Goal: Information Seeking & Learning: Learn about a topic

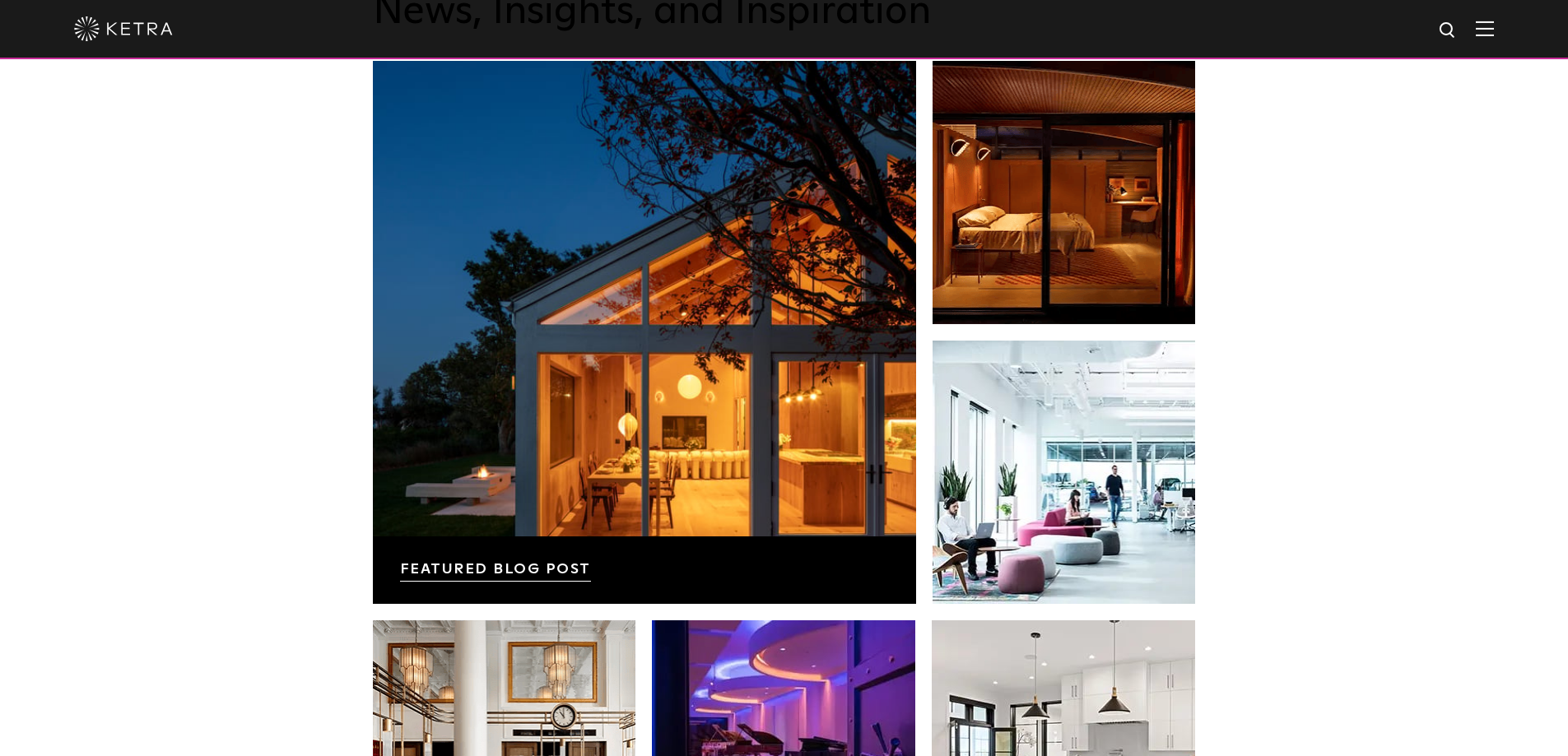
scroll to position [2880, 0]
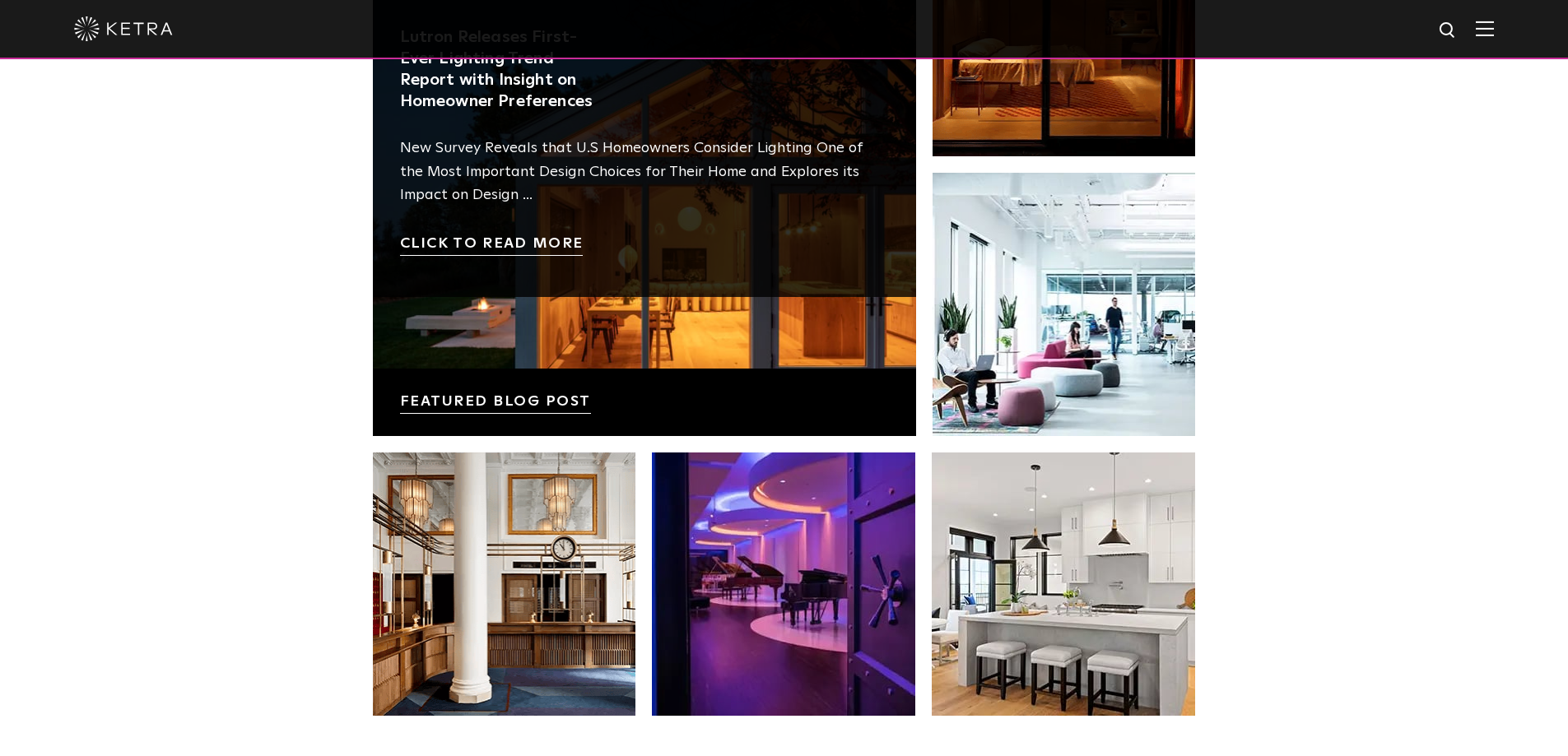
click at [487, 403] on link at bounding box center [645, 165] width 544 height 543
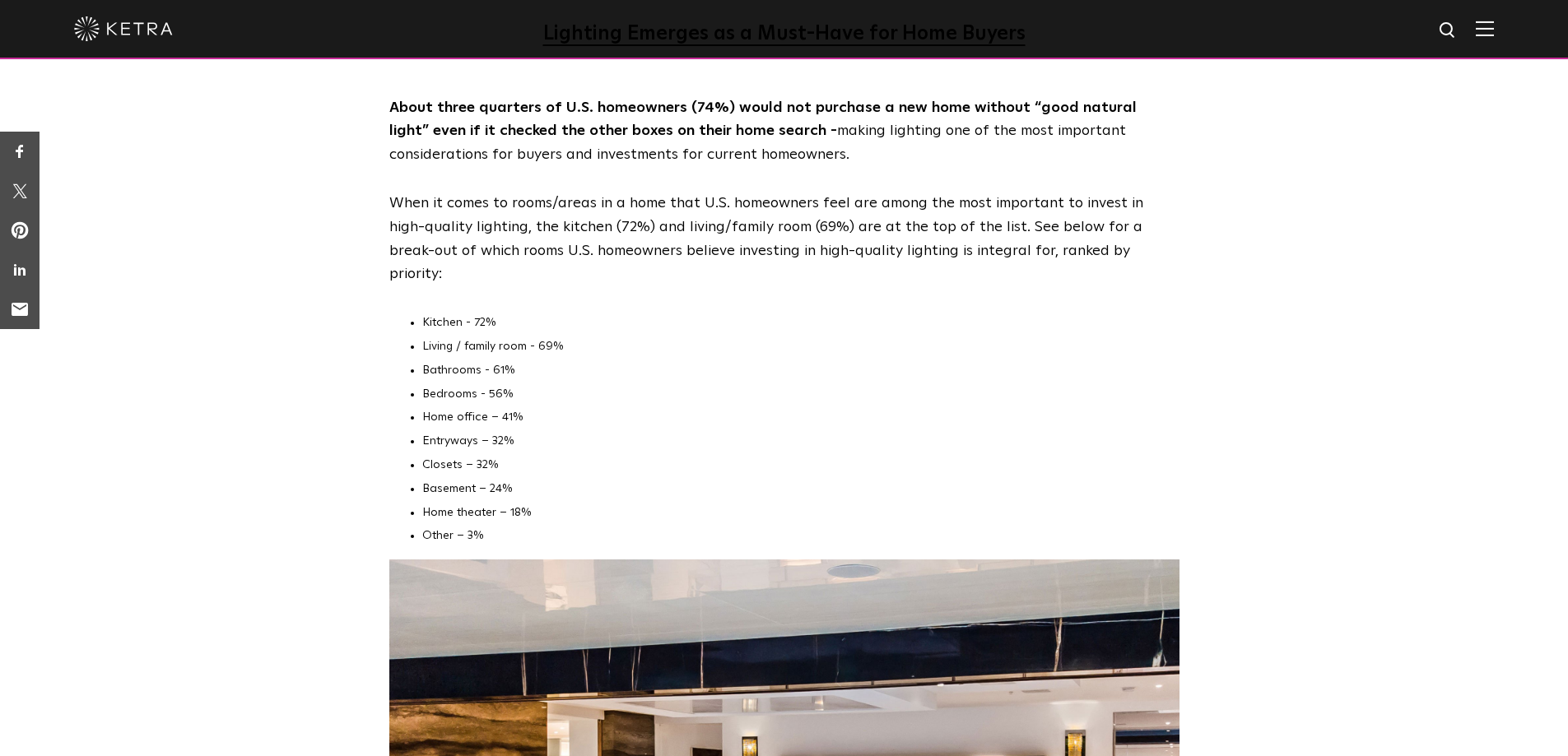
scroll to position [5925, 0]
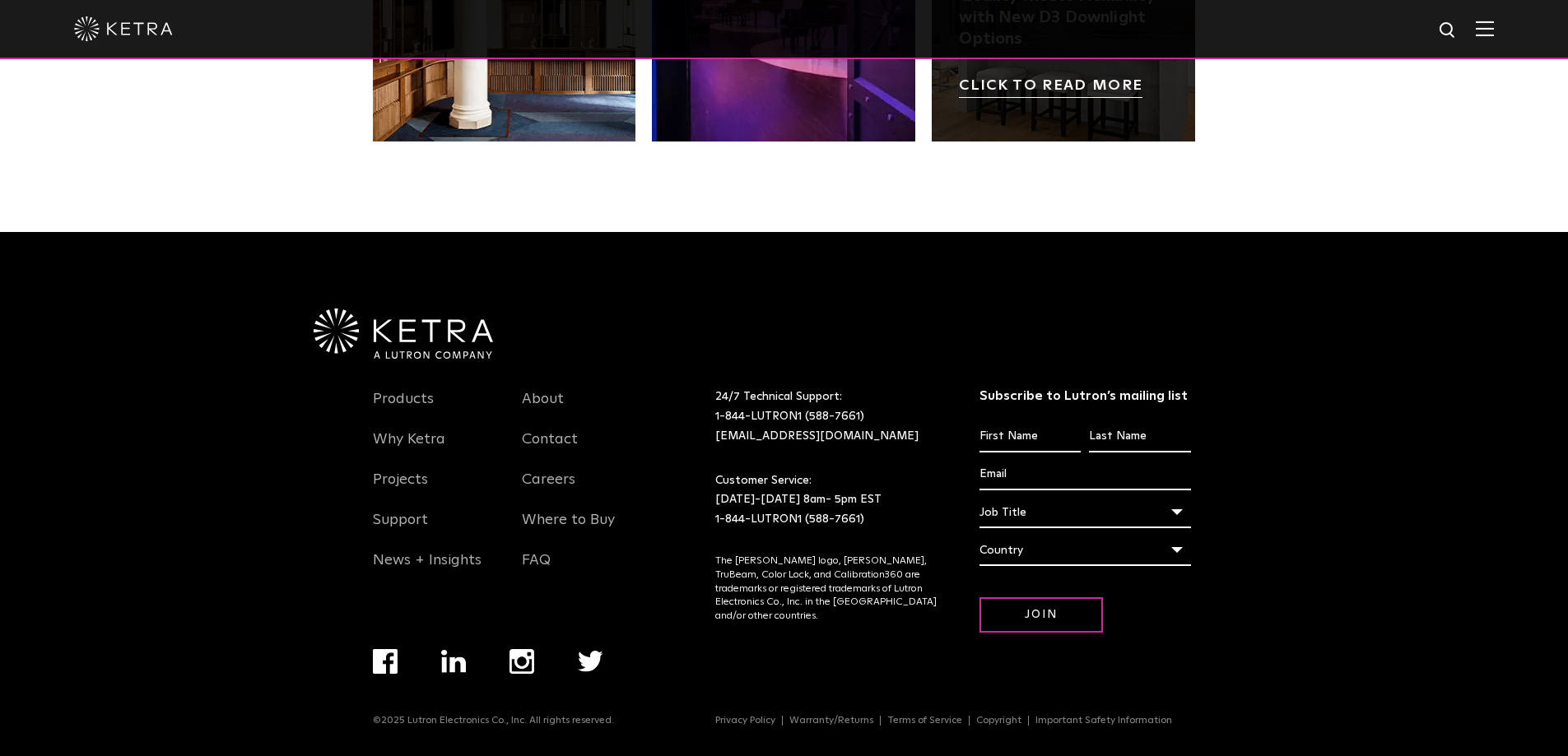
scroll to position [3456, 0]
